Goal: Information Seeking & Learning: Learn about a topic

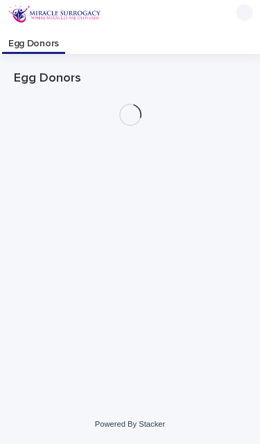
scroll to position [28, 0]
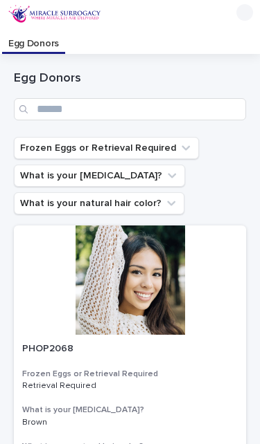
click at [26, 71] on h1 "Egg Donors" at bounding box center [130, 79] width 232 height 17
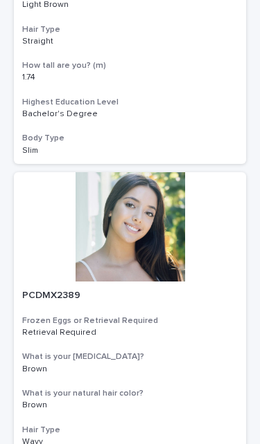
scroll to position [861, 0]
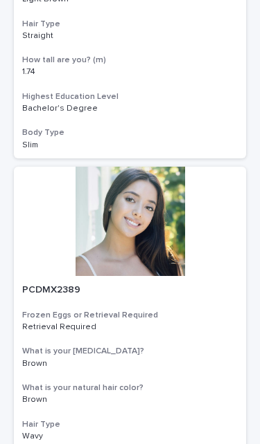
click at [145, 209] on div at bounding box center [130, 221] width 232 height 109
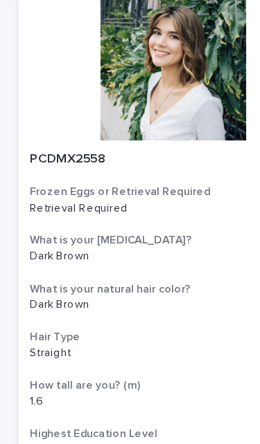
scroll to position [4639, 0]
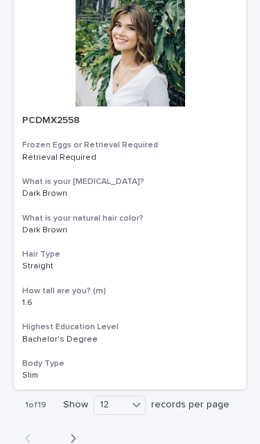
click at [108, 408] on div "1 of 19 Show 12 records per page Back Next" at bounding box center [130, 423] width 232 height 66
click at [75, 433] on icon "button" at bounding box center [73, 439] width 6 height 12
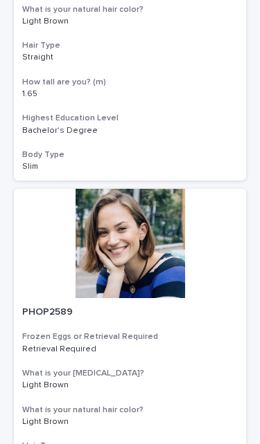
scroll to position [4483, 0]
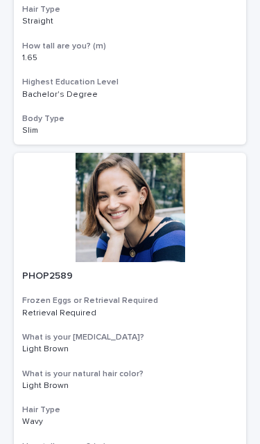
click at [133, 179] on div at bounding box center [130, 207] width 232 height 109
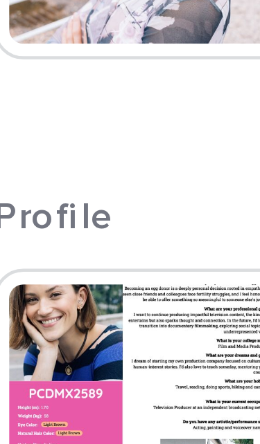
scroll to position [336, 0]
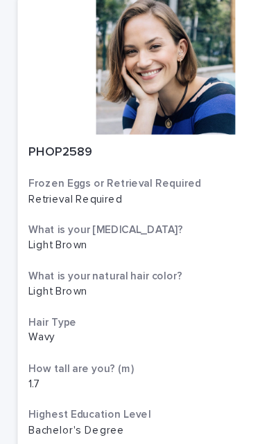
scroll to position [4639, 0]
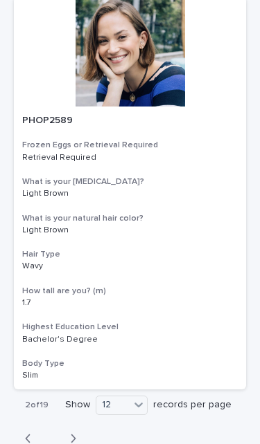
click at [72, 422] on div "Back Next" at bounding box center [50, 439] width 73 height 35
click at [62, 433] on button "Next" at bounding box center [69, 439] width 37 height 12
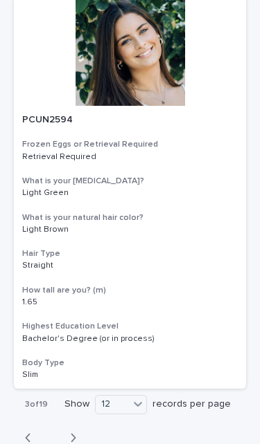
scroll to position [4639, 0]
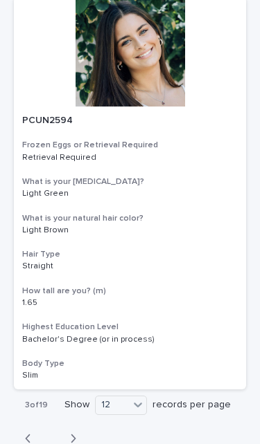
click at [70, 433] on icon "button" at bounding box center [73, 439] width 6 height 12
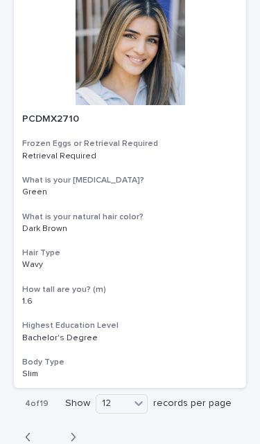
scroll to position [4639, 0]
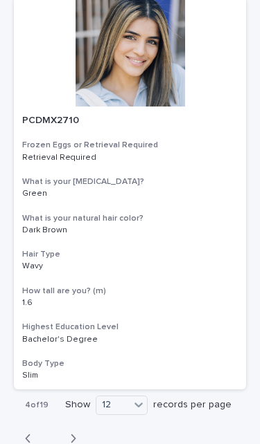
click at [76, 433] on button "Next" at bounding box center [69, 439] width 37 height 12
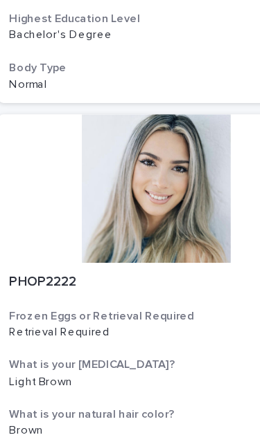
scroll to position [847, 0]
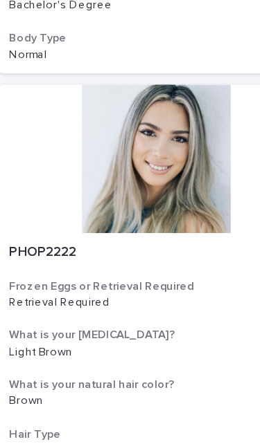
click at [143, 180] on div at bounding box center [130, 234] width 232 height 109
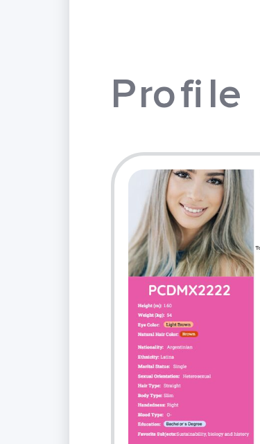
scroll to position [292, 0]
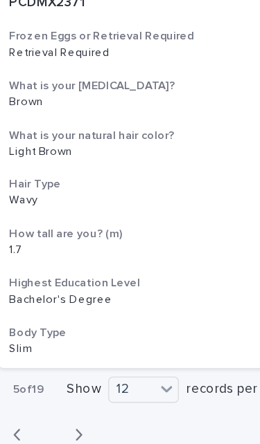
scroll to position [4639, 0]
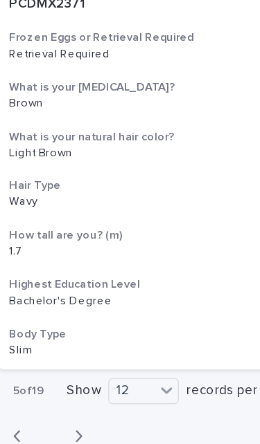
click at [70, 433] on icon "button" at bounding box center [73, 439] width 6 height 12
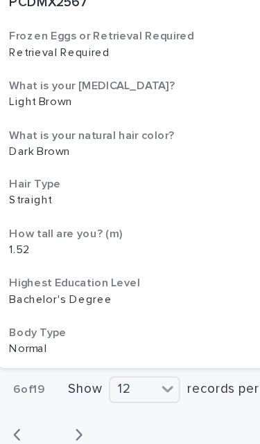
scroll to position [4639, 0]
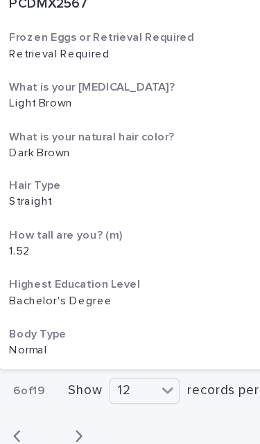
click at [70, 433] on icon "button" at bounding box center [73, 439] width 6 height 12
click at [71, 435] on icon "button" at bounding box center [73, 439] width 5 height 8
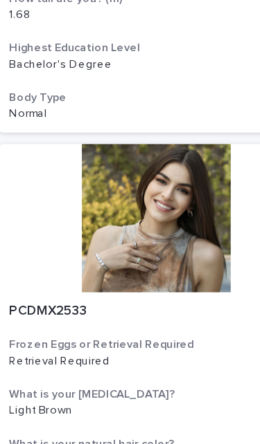
scroll to position [4012, 0]
click at [117, 224] on div at bounding box center [130, 278] width 232 height 109
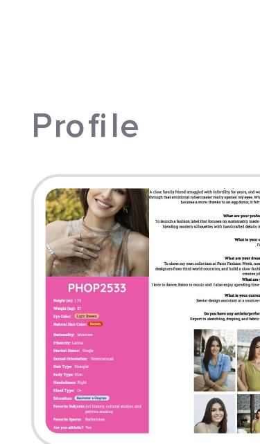
scroll to position [298, 0]
click at [40, 279] on img at bounding box center [55, 312] width 66 height 66
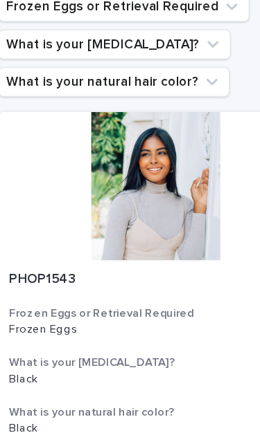
scroll to position [28, 0]
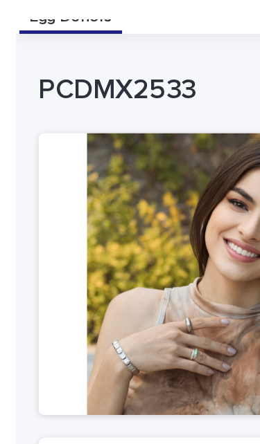
scroll to position [45, 0]
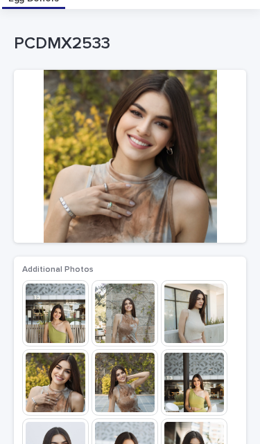
click at [202, 314] on img at bounding box center [194, 313] width 66 height 66
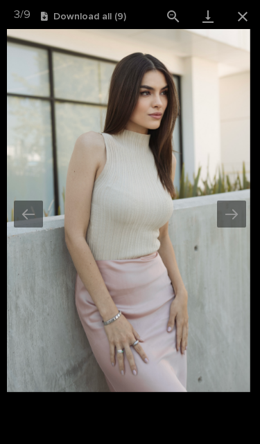
click at [231, 211] on button "Next slide" at bounding box center [231, 214] width 29 height 27
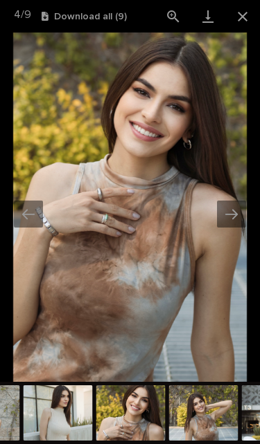
click at [231, 222] on button "Next slide" at bounding box center [231, 214] width 29 height 27
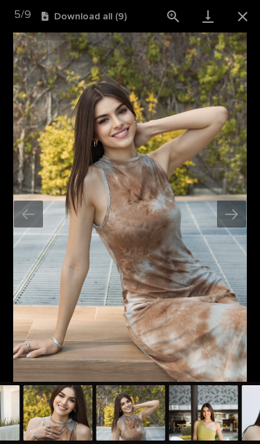
click at [235, 213] on button "Next slide" at bounding box center [231, 214] width 29 height 27
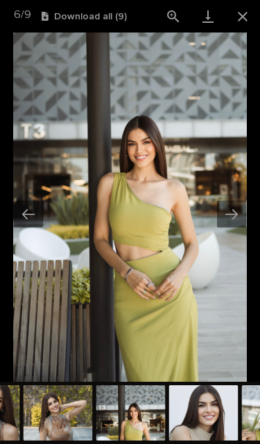
click at [237, 212] on button "Next slide" at bounding box center [231, 214] width 29 height 27
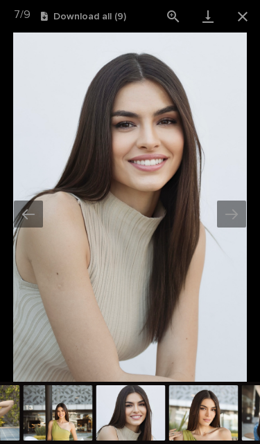
click at [237, 215] on button "Next slide" at bounding box center [231, 214] width 29 height 27
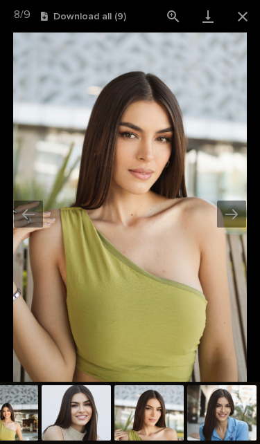
click at [237, 205] on button "Next slide" at bounding box center [231, 214] width 29 height 27
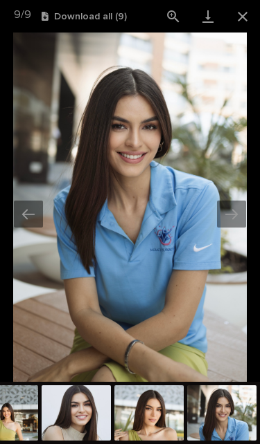
click at [230, 210] on button "Next slide" at bounding box center [231, 214] width 29 height 27
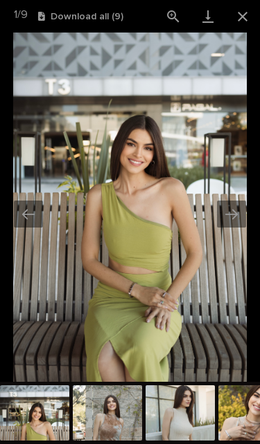
click at [224, 217] on button "Next slide" at bounding box center [231, 214] width 29 height 27
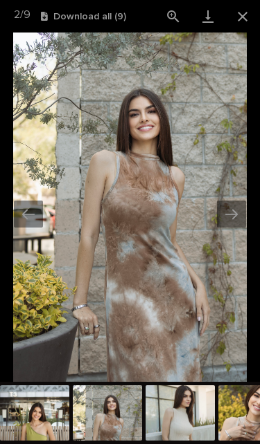
click at [233, 211] on button "Next slide" at bounding box center [231, 214] width 29 height 27
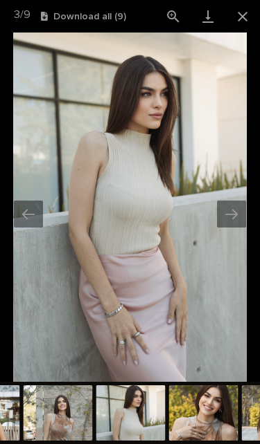
click at [227, 215] on button "Next slide" at bounding box center [231, 214] width 29 height 27
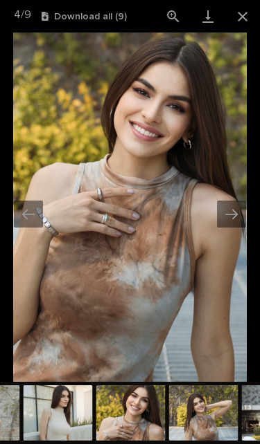
click at [231, 208] on button "Next slide" at bounding box center [231, 214] width 29 height 27
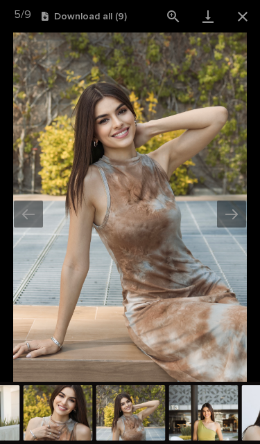
click at [231, 217] on button "Next slide" at bounding box center [231, 214] width 29 height 27
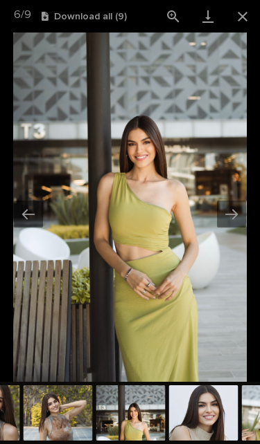
click at [232, 210] on button "Next slide" at bounding box center [231, 214] width 29 height 27
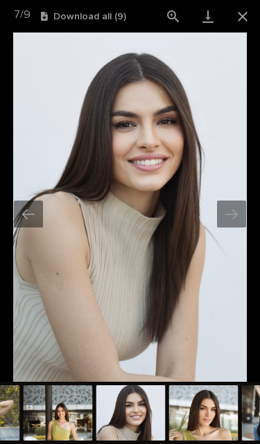
click at [231, 219] on button "Next slide" at bounding box center [231, 214] width 29 height 27
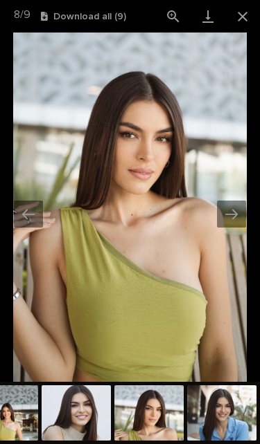
click at [229, 215] on button "Next slide" at bounding box center [231, 214] width 29 height 27
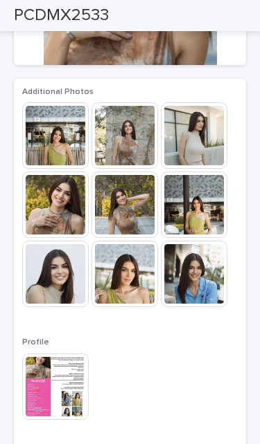
scroll to position [223, 0]
click at [185, 215] on img at bounding box center [194, 205] width 66 height 66
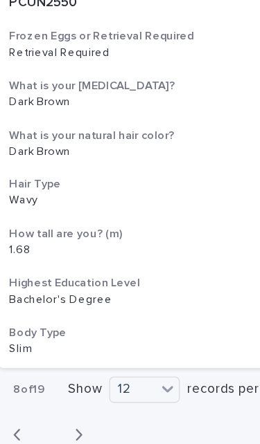
scroll to position [4639, 0]
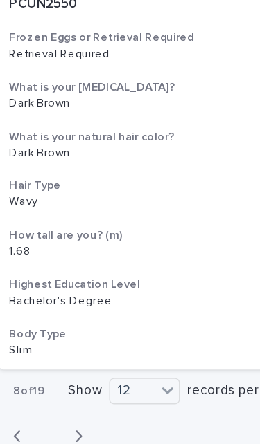
click at [62, 433] on button "Next" at bounding box center [69, 439] width 37 height 12
click at [70, 433] on icon "button" at bounding box center [73, 439] width 6 height 12
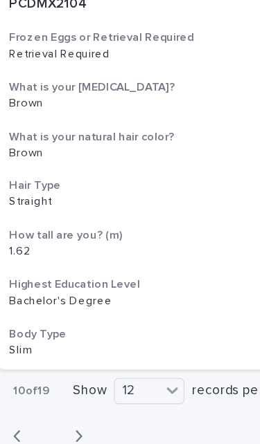
click at [71, 435] on icon "button" at bounding box center [73, 439] width 5 height 8
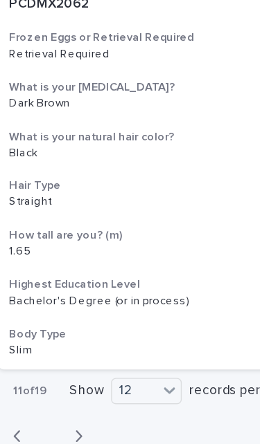
click at [25, 433] on div "button" at bounding box center [31, 439] width 12 height 12
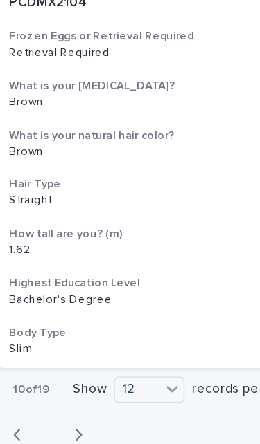
scroll to position [4639, 0]
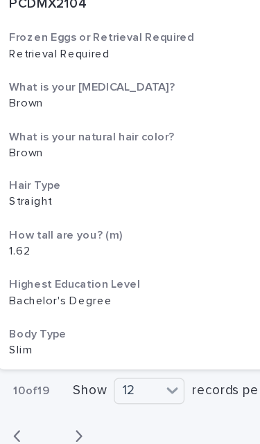
click at [70, 433] on icon "button" at bounding box center [73, 439] width 6 height 12
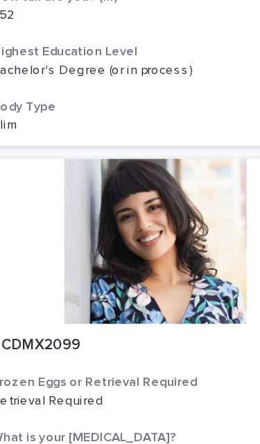
scroll to position [3997, 0]
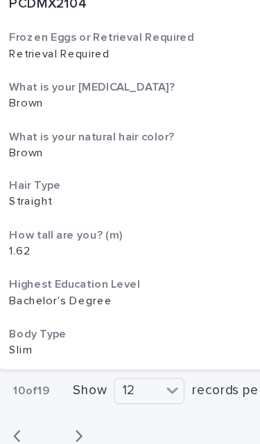
scroll to position [4639, 0]
click at [62, 433] on button "Next" at bounding box center [69, 439] width 37 height 12
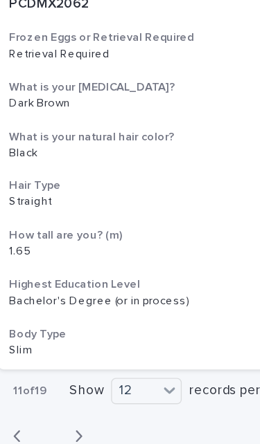
click at [61, 433] on button "Next" at bounding box center [69, 439] width 37 height 12
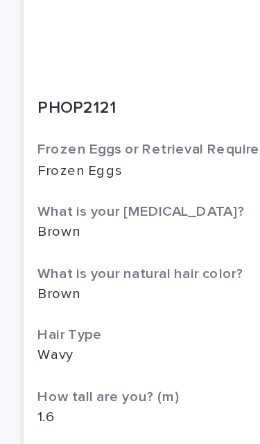
scroll to position [3710, 0]
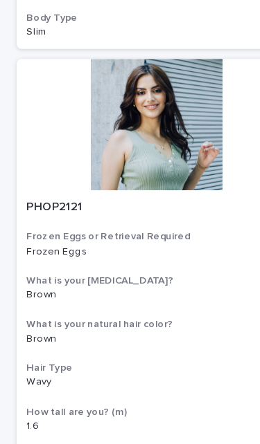
click at [142, 124] on div at bounding box center [130, 178] width 232 height 109
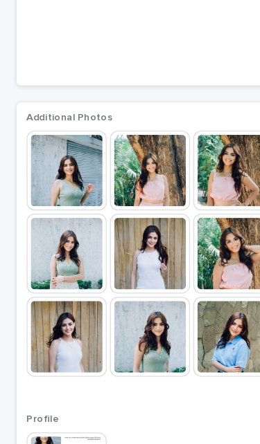
scroll to position [142, 0]
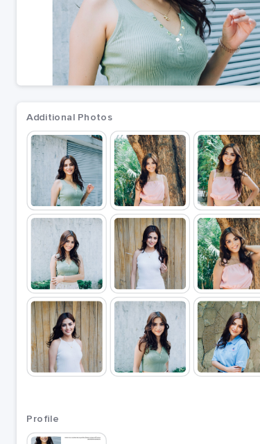
click at [48, 183] on img at bounding box center [55, 216] width 66 height 66
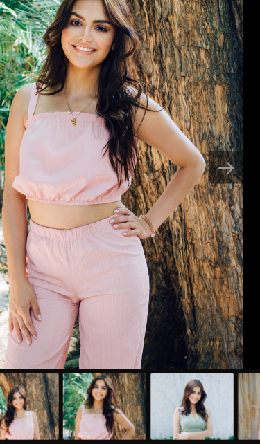
scroll to position [0, 0]
click at [217, 201] on button "Next slide" at bounding box center [231, 214] width 29 height 27
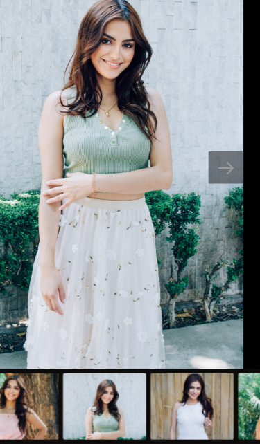
click at [217, 201] on button "Next slide" at bounding box center [231, 214] width 29 height 27
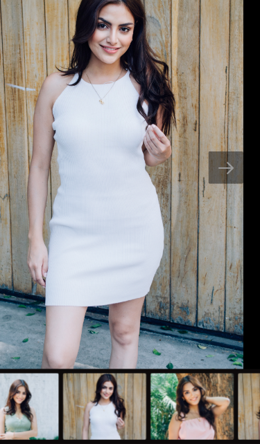
click at [217, 201] on button "Next slide" at bounding box center [231, 214] width 29 height 27
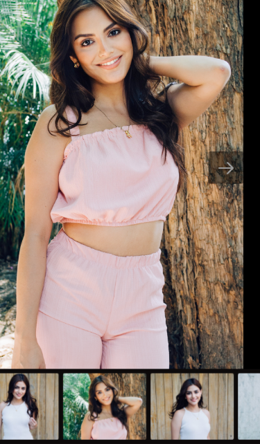
click at [217, 201] on button "Next slide" at bounding box center [231, 214] width 29 height 27
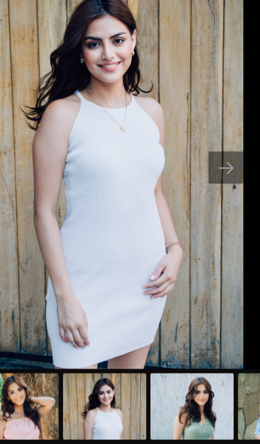
click at [217, 201] on button "Next slide" at bounding box center [231, 214] width 29 height 27
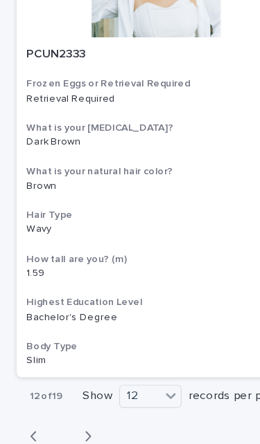
scroll to position [4639, 0]
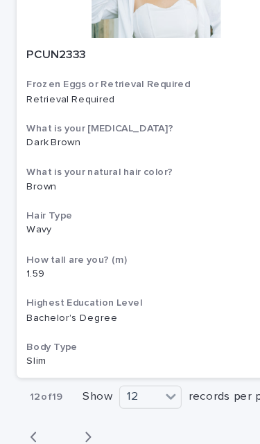
click at [68, 433] on div "button" at bounding box center [70, 439] width 12 height 12
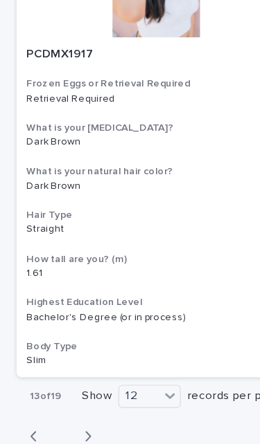
scroll to position [4639, 0]
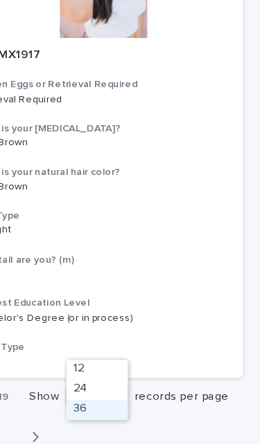
click at [99, 408] on div "36" at bounding box center [124, 416] width 51 height 17
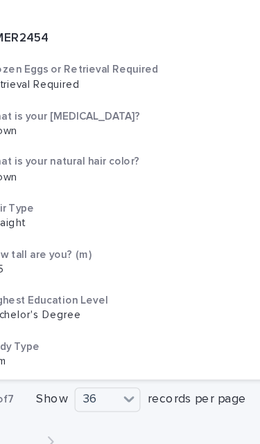
scroll to position [3447, 0]
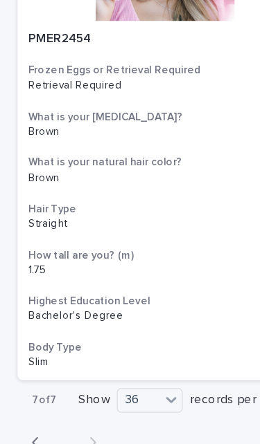
click at [27, 422] on icon "button" at bounding box center [28, 428] width 6 height 12
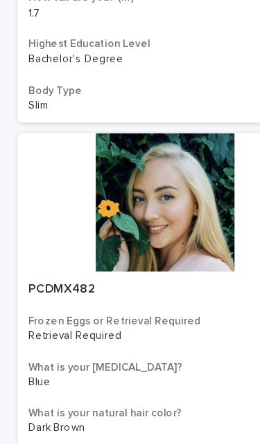
scroll to position [7659, 0]
click at [159, 184] on div at bounding box center [130, 238] width 232 height 109
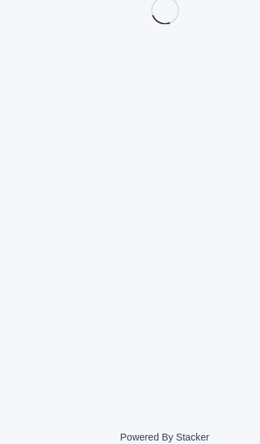
scroll to position [28, 0]
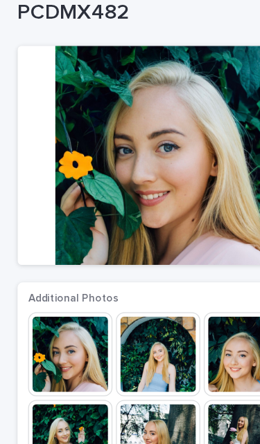
click at [61, 325] on img at bounding box center [55, 358] width 66 height 66
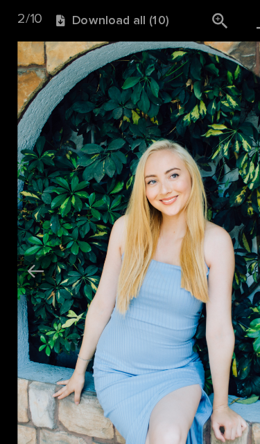
click at [200, 197] on img at bounding box center [129, 208] width 231 height 350
click at [29, 206] on button "Previous slide" at bounding box center [28, 214] width 29 height 27
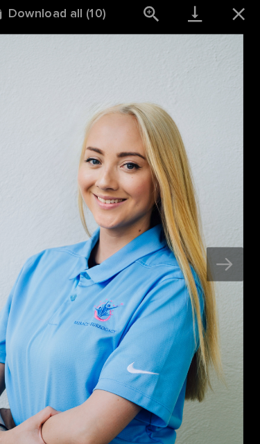
click at [217, 204] on button "Next slide" at bounding box center [231, 214] width 29 height 27
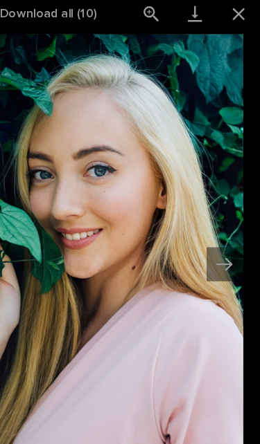
click at [217, 210] on button "Next slide" at bounding box center [231, 214] width 29 height 27
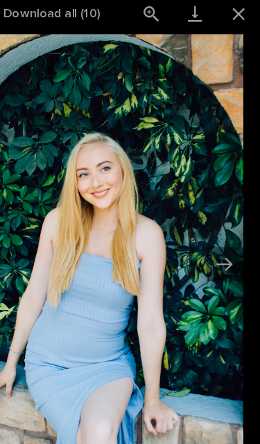
click at [225, 10] on button "Close gallery" at bounding box center [242, 16] width 35 height 33
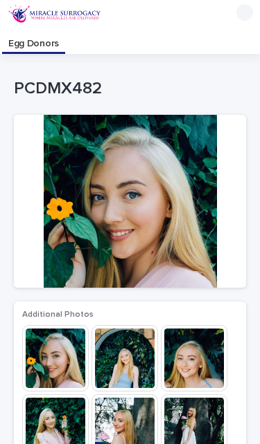
scroll to position [-1, 0]
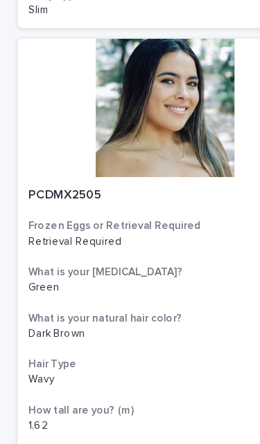
scroll to position [3725, 0]
click at [156, 256] on div "PCDMX2505 Frozen Eggs or Retrieval Required Retrieval Required What is your eye…" at bounding box center [130, 360] width 232 height 283
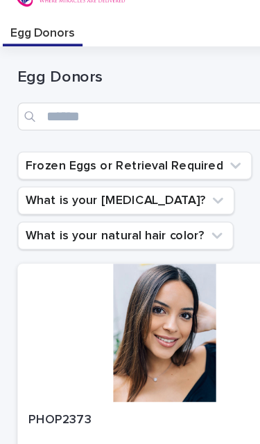
scroll to position [28, 0]
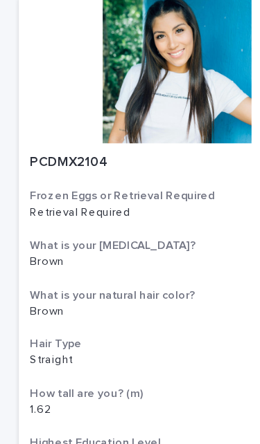
scroll to position [4639, 0]
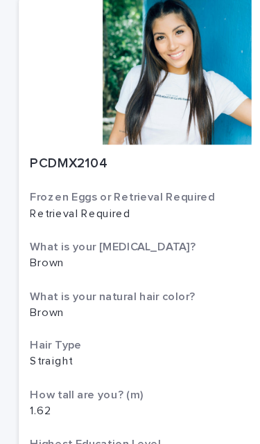
click at [142, 365] on html "Egg Donors Loading... Saving… Loading... Saving… Egg Donors Frozen Eggs or Retr…" at bounding box center [130, 222] width 260 height 444
click at [139, 365] on html "Egg Donors Loading... Saving… Loading... Saving… Egg Donors Frozen Eggs or Retr…" at bounding box center [130, 222] width 260 height 444
click at [28, 402] on html "Egg Donors Loading... Saving… Loading... Saving… Egg Donors Frozen Eggs or Retr…" at bounding box center [130, 222] width 260 height 444
click at [83, 392] on html "Egg Donors Loading... Saving… Loading... Saving… Egg Donors Frozen Eggs or Retr…" at bounding box center [130, 222] width 260 height 444
click at [142, 363] on html "Egg Donors Loading... Saving… Loading... Saving… Egg Donors Frozen Eggs or Retr…" at bounding box center [130, 222] width 260 height 444
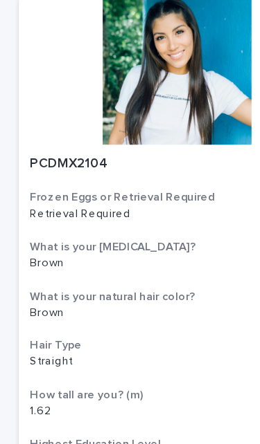
click at [144, 363] on html "Egg Donors Loading... Saving… Loading... Saving… Egg Donors Frozen Eggs or Retr…" at bounding box center [130, 222] width 260 height 444
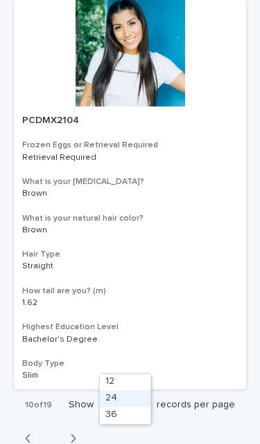
click at [146, 393] on div "24" at bounding box center [125, 399] width 51 height 17
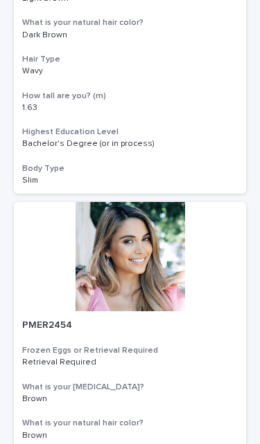
scroll to position [3232, 0]
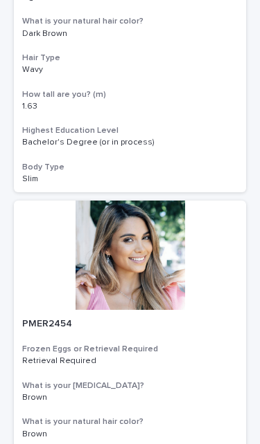
click at [147, 245] on div at bounding box center [130, 255] width 232 height 109
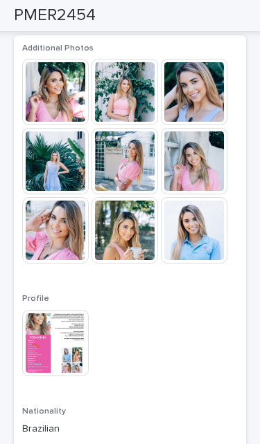
scroll to position [267, 0]
click at [214, 139] on img at bounding box center [194, 161] width 66 height 66
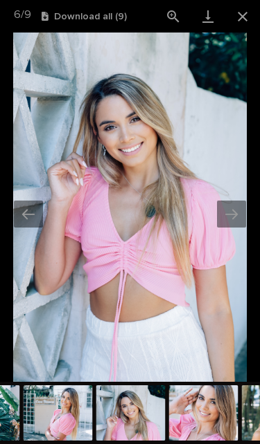
click at [230, 210] on button "Next slide" at bounding box center [231, 214] width 29 height 27
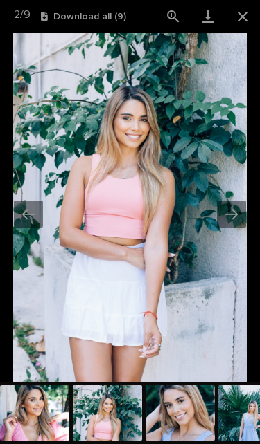
click at [235, 21] on button "Close gallery" at bounding box center [242, 16] width 35 height 33
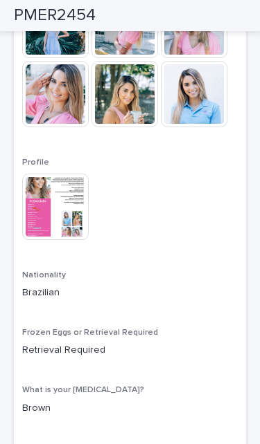
scroll to position [403, 0]
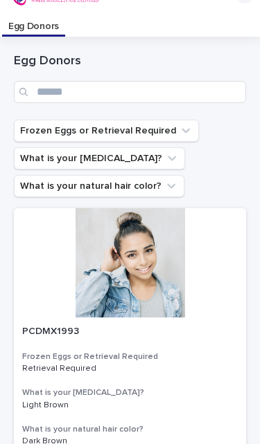
scroll to position [28, 0]
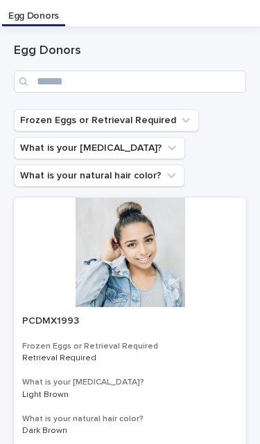
click at [210, 105] on div "Egg Donors" at bounding box center [130, 67] width 232 height 83
click at [181, 122] on icon "Frozen Eggs or Retrieval Required" at bounding box center [186, 121] width 14 height 14
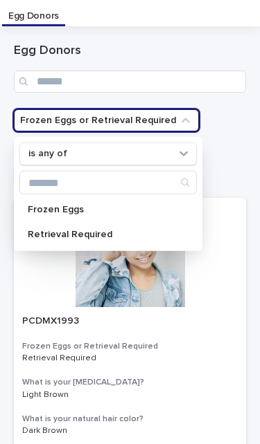
click at [184, 115] on button "Frozen Eggs or Retrieval Required" at bounding box center [106, 120] width 185 height 22
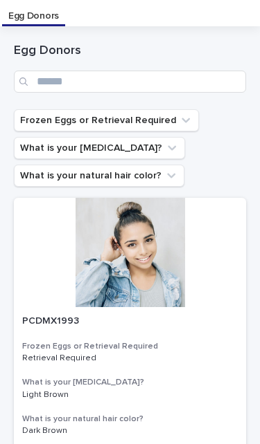
click at [165, 148] on icon "What is your eye color?" at bounding box center [172, 148] width 14 height 14
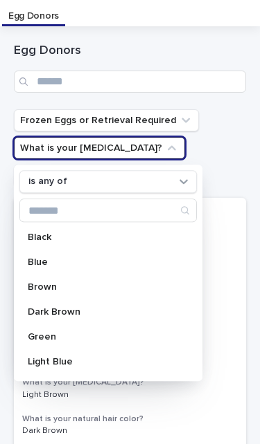
click at [39, 262] on p "Blue" at bounding box center [101, 263] width 147 height 10
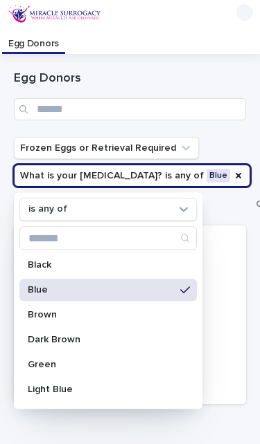
click at [41, 343] on p "Dark Brown" at bounding box center [101, 341] width 147 height 10
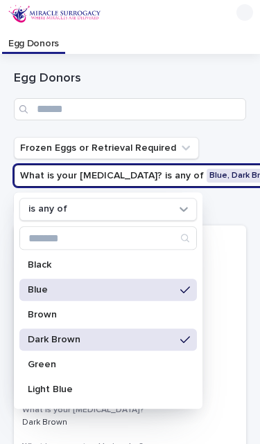
click at [54, 365] on p "Green" at bounding box center [101, 366] width 147 height 10
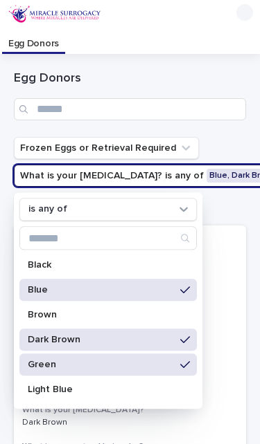
click at [66, 338] on p "Dark Brown" at bounding box center [101, 341] width 147 height 10
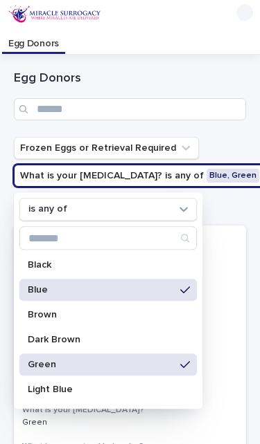
click at [59, 385] on div "Light Blue" at bounding box center [107, 390] width 177 height 22
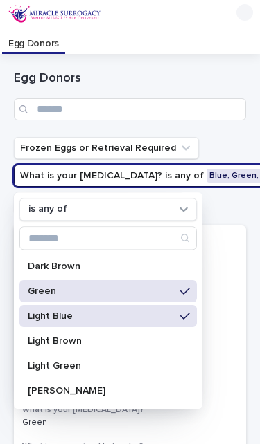
scroll to position [78, 0]
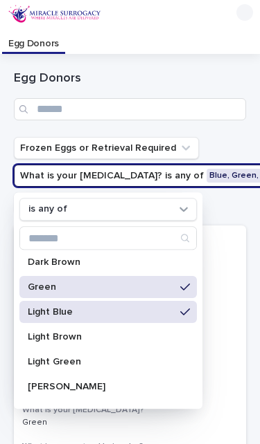
click at [65, 359] on p "Light Green" at bounding box center [101, 363] width 147 height 10
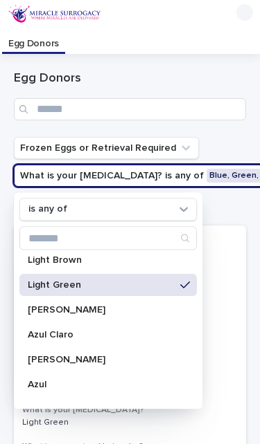
scroll to position [155, 0]
click at [52, 334] on p "Azul Claro" at bounding box center [101, 335] width 147 height 10
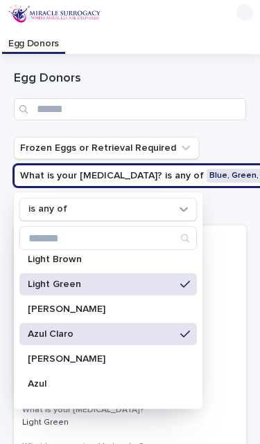
click at [35, 385] on p "Azul" at bounding box center [101, 385] width 147 height 10
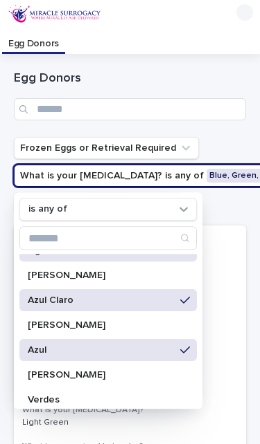
scroll to position [198, 0]
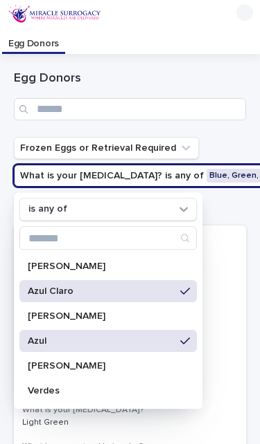
click at [39, 348] on div "Azul" at bounding box center [107, 342] width 177 height 22
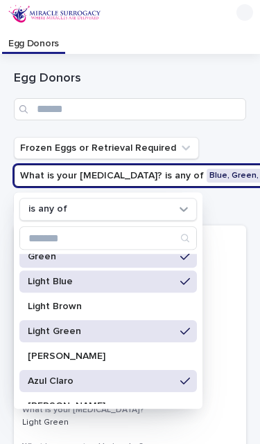
scroll to position [110, 0]
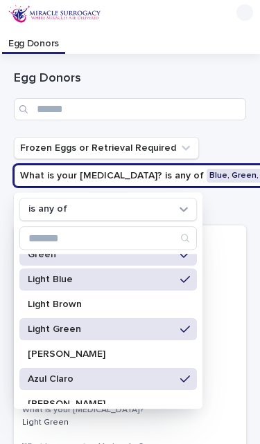
click at [67, 375] on p "Azul Claro" at bounding box center [101, 380] width 147 height 10
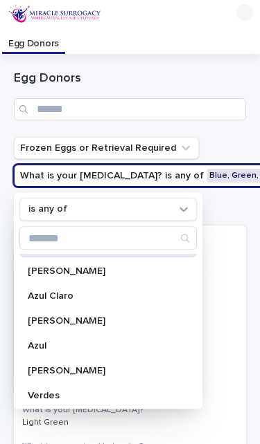
scroll to position [228, 0]
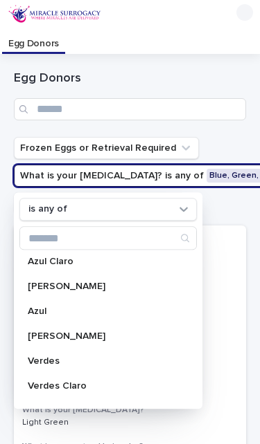
click at [42, 313] on p "Azul" at bounding box center [101, 312] width 147 height 10
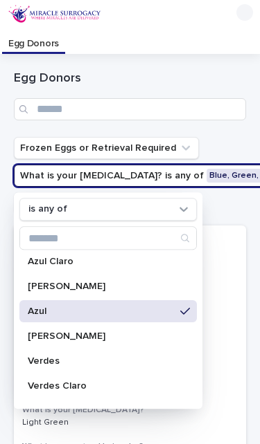
click at [49, 357] on p "Verdes" at bounding box center [101, 362] width 147 height 10
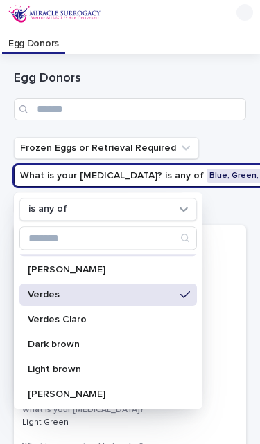
scroll to position [298, 0]
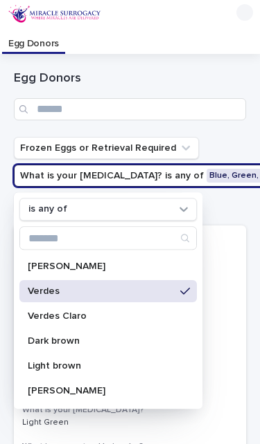
click at [60, 318] on p "Verdes Claro" at bounding box center [101, 317] width 147 height 10
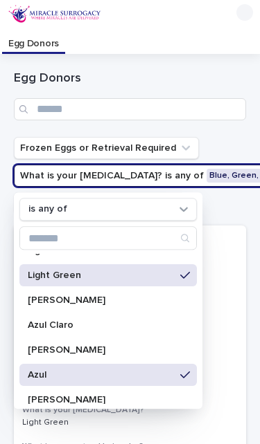
scroll to position [163, 0]
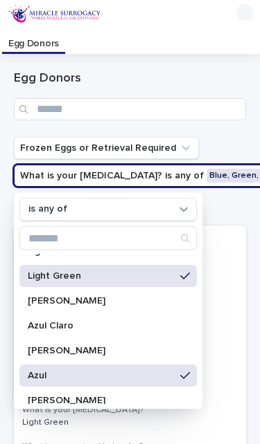
click at [73, 324] on p "Azul Claro" at bounding box center [101, 327] width 147 height 10
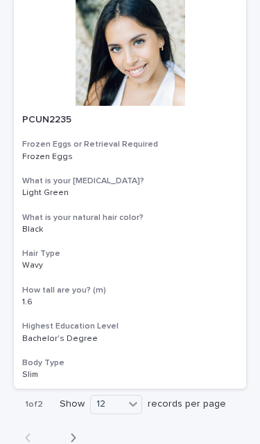
scroll to position [4639, 0]
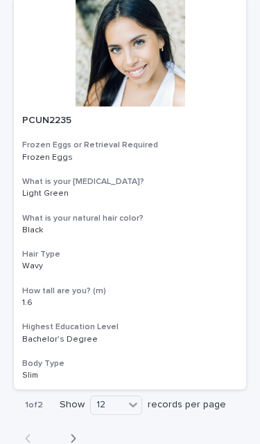
click at [76, 433] on button "Next" at bounding box center [69, 439] width 37 height 12
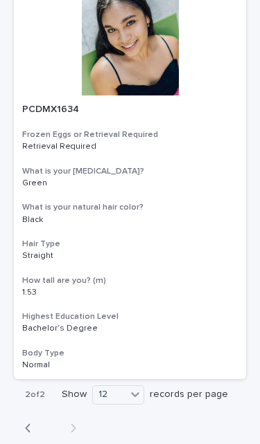
scroll to position [3447, 0]
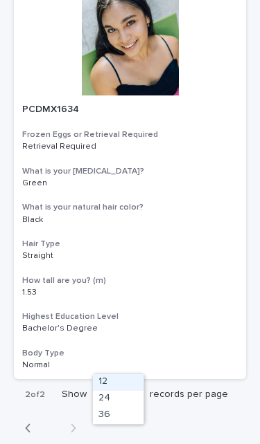
click at [138, 390] on div "12" at bounding box center [118, 383] width 51 height 17
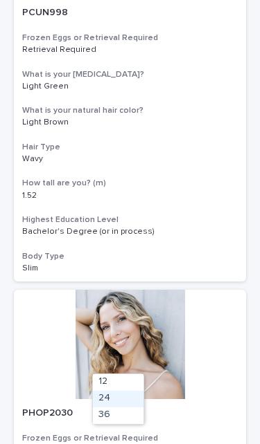
scroll to position [1940, 0]
click at [151, 310] on div at bounding box center [130, 344] width 232 height 109
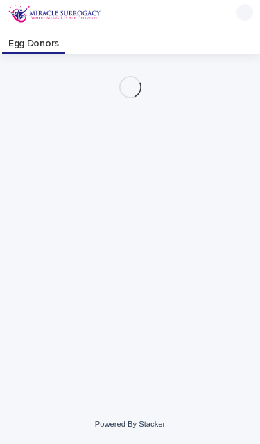
scroll to position [28, 0]
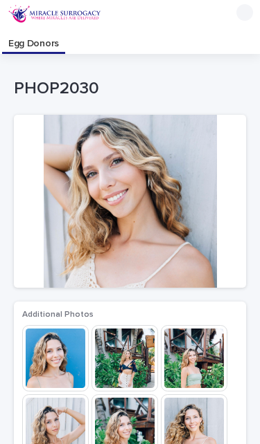
click at [195, 325] on img at bounding box center [194, 358] width 66 height 66
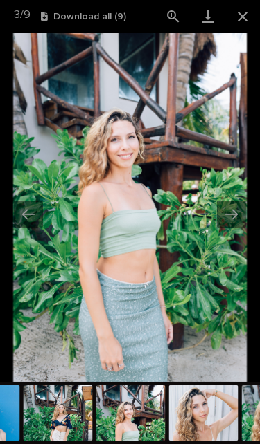
click at [237, 214] on button "Next slide" at bounding box center [231, 214] width 29 height 27
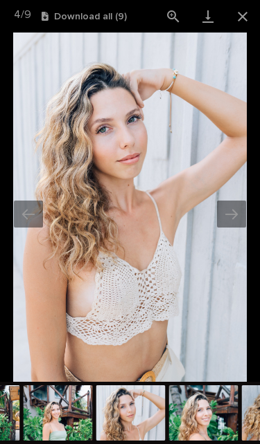
click at [233, 212] on button "Next slide" at bounding box center [231, 214] width 29 height 27
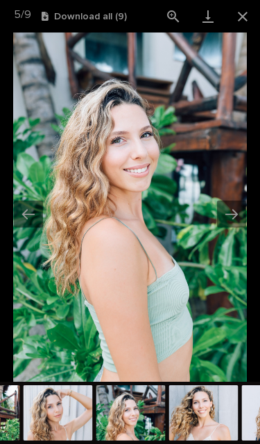
click at [227, 218] on button "Next slide" at bounding box center [231, 214] width 29 height 27
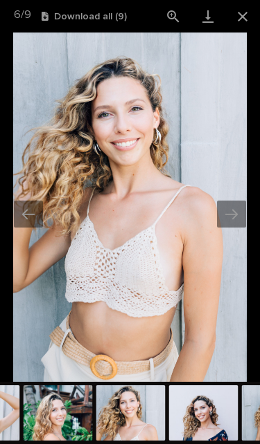
click at [232, 208] on button "Next slide" at bounding box center [231, 214] width 29 height 27
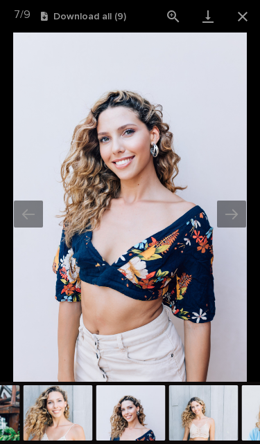
click at [235, 204] on button "Next slide" at bounding box center [231, 214] width 29 height 27
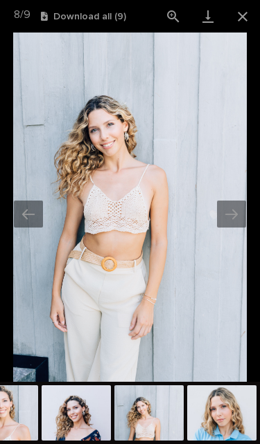
click at [230, 213] on button "Next slide" at bounding box center [231, 214] width 29 height 27
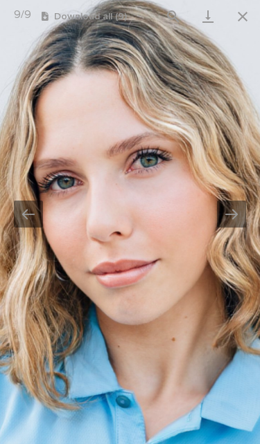
click at [231, 215] on button "Next slide" at bounding box center [231, 214] width 29 height 27
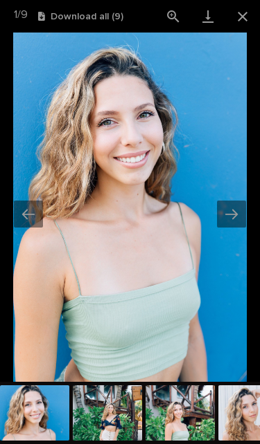
click at [224, 223] on button "Next slide" at bounding box center [231, 214] width 29 height 27
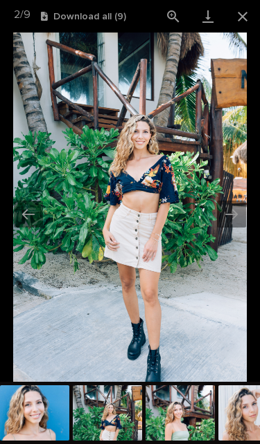
click at [226, 210] on button "Next slide" at bounding box center [231, 214] width 29 height 27
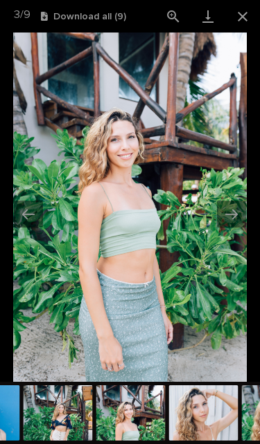
click at [231, 224] on button "Next slide" at bounding box center [231, 214] width 29 height 27
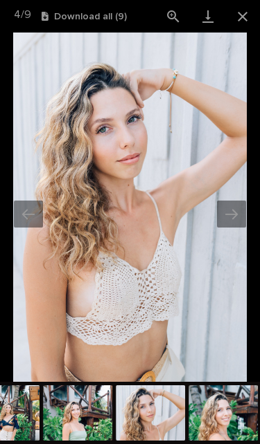
click at [246, 6] on button "Close gallery" at bounding box center [242, 16] width 35 height 33
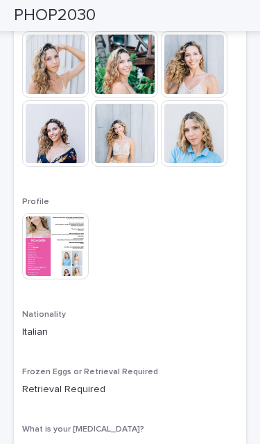
scroll to position [363, 0]
click at [57, 217] on img at bounding box center [55, 246] width 66 height 66
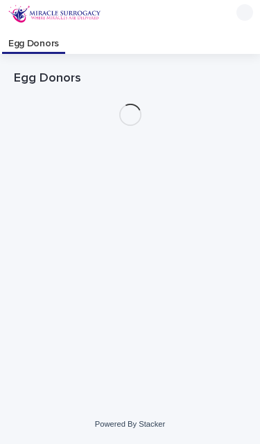
scroll to position [28, 0]
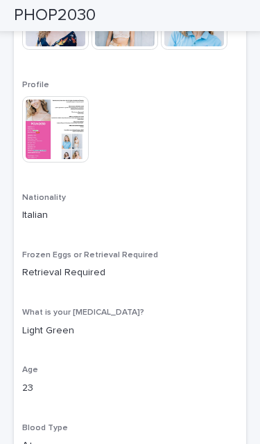
scroll to position [316, 0]
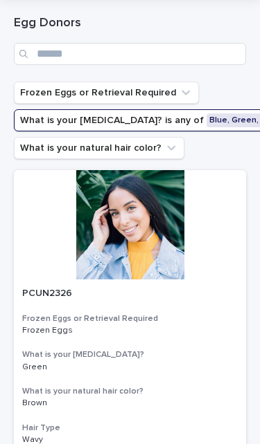
scroll to position [28, 0]
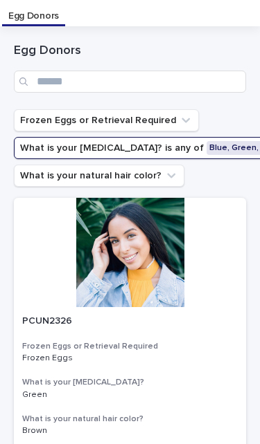
click at [164, 181] on icon "What is your natural hair color?" at bounding box center [171, 176] width 14 height 14
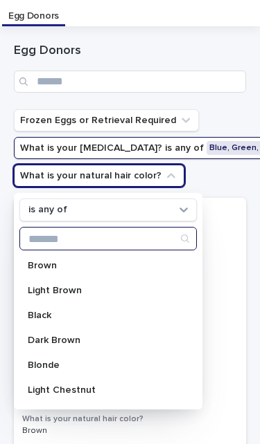
scroll to position [0, 0]
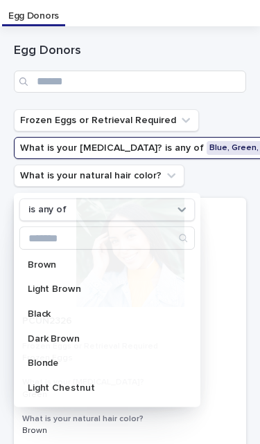
click at [230, 225] on div at bounding box center [130, 252] width 232 height 109
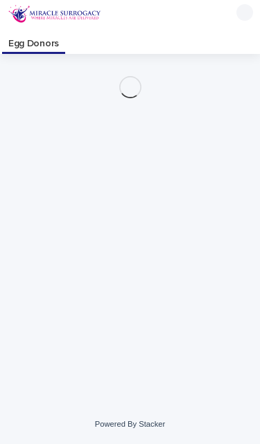
scroll to position [28, 0]
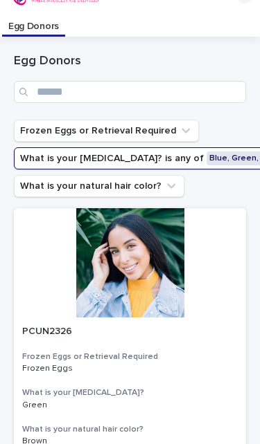
scroll to position [28, 0]
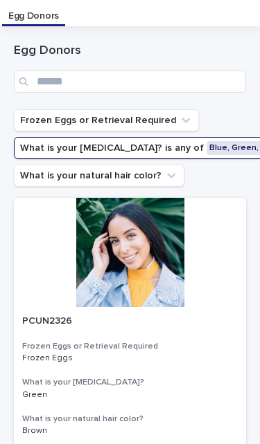
click at [179, 118] on icon "Frozen Eggs or Retrieval Required" at bounding box center [186, 121] width 14 height 14
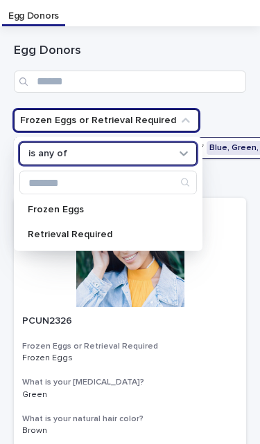
click at [183, 116] on icon "Frozen Eggs or Retrieval Required" at bounding box center [186, 121] width 14 height 14
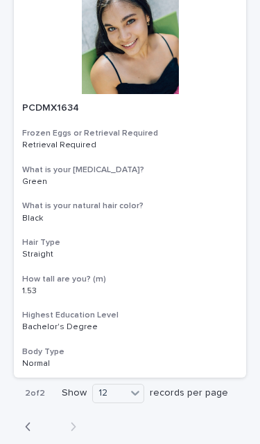
scroll to position [3447, 0]
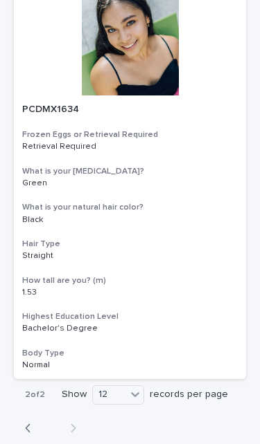
click at [27, 422] on icon "button" at bounding box center [28, 428] width 6 height 12
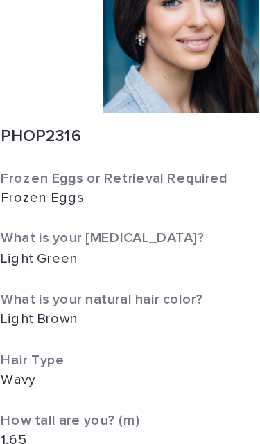
scroll to position [175, 0]
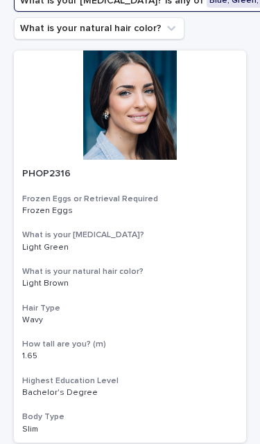
click at [161, 105] on div at bounding box center [130, 105] width 232 height 109
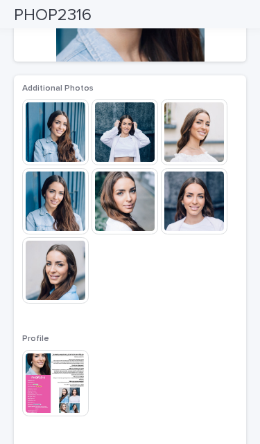
scroll to position [226, 0]
click at [57, 350] on img at bounding box center [55, 383] width 66 height 66
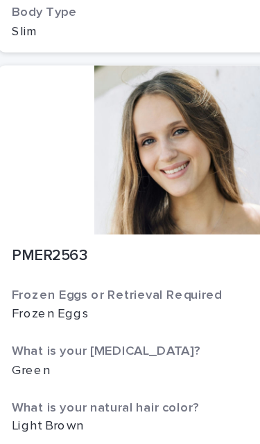
scroll to position [524, 0]
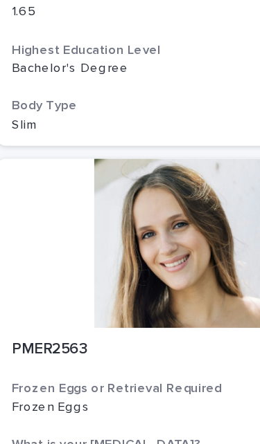
click at [116, 142] on div at bounding box center [130, 156] width 232 height 109
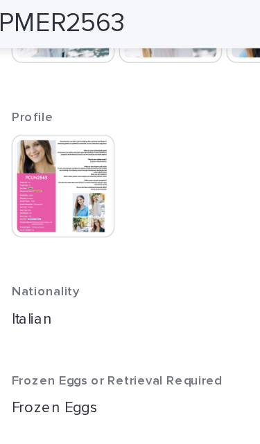
scroll to position [408, 0]
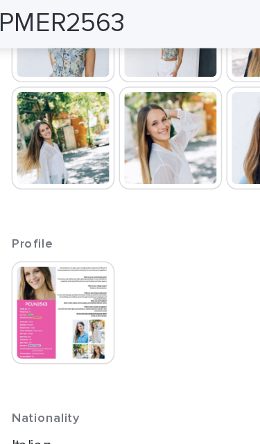
click at [60, 169] on img at bounding box center [55, 202] width 66 height 66
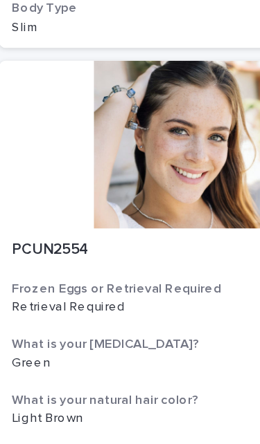
scroll to position [988, 0]
click at [134, 103] on div at bounding box center [130, 93] width 232 height 109
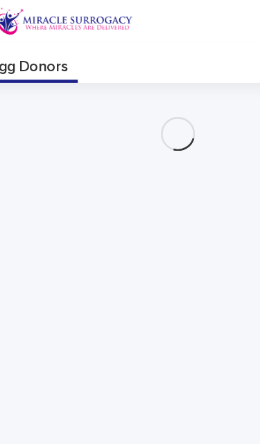
scroll to position [28, 0]
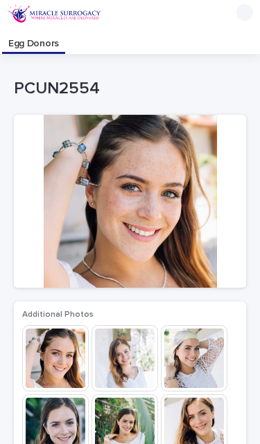
click at [195, 330] on img at bounding box center [194, 358] width 66 height 66
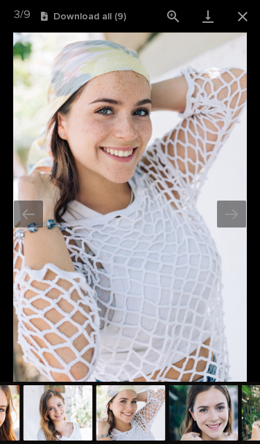
click at [234, 220] on button "Next slide" at bounding box center [231, 214] width 29 height 27
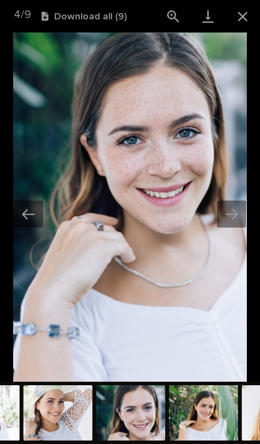
click at [233, 210] on button "Next slide" at bounding box center [231, 214] width 29 height 27
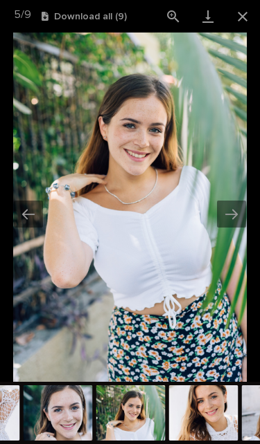
click at [237, 203] on button "Next slide" at bounding box center [231, 214] width 29 height 27
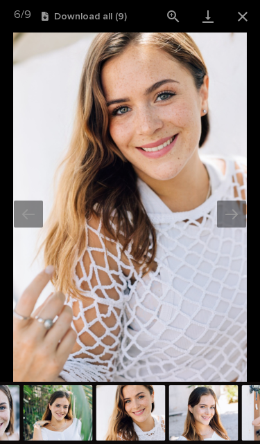
click at [240, 214] on button "Next slide" at bounding box center [231, 214] width 29 height 27
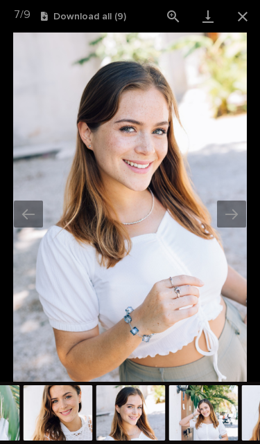
click at [229, 210] on button "Next slide" at bounding box center [231, 214] width 29 height 27
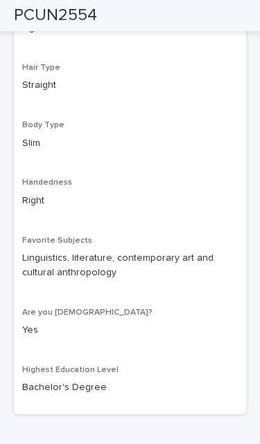
scroll to position [1013, 0]
